Goal: Information Seeking & Learning: Learn about a topic

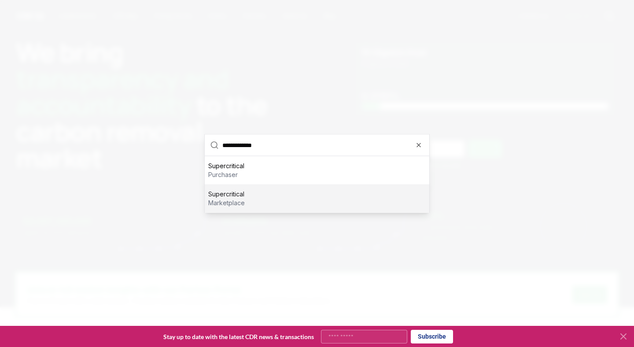
type input "**********"
click at [240, 195] on p "Supercritical" at bounding box center [226, 194] width 37 height 9
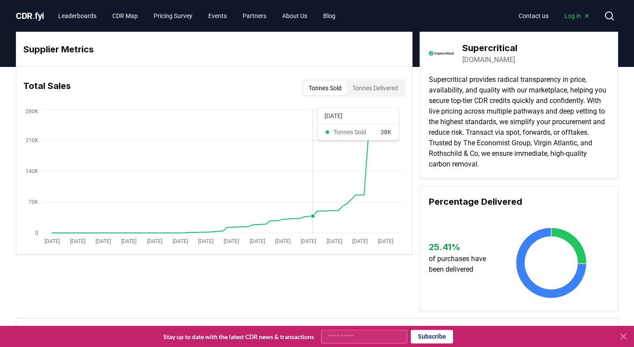
scroll to position [210, 0]
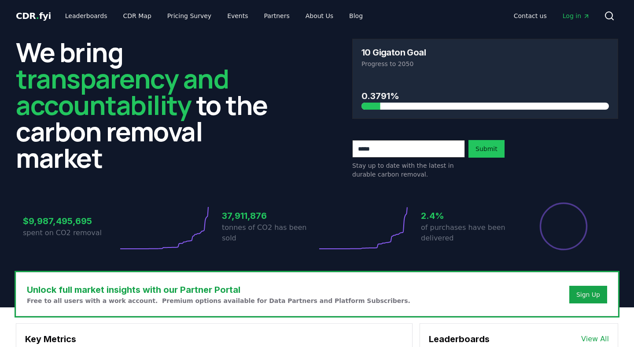
click at [612, 18] on icon at bounding box center [613, 19] width 2 height 2
